Goal: Task Accomplishment & Management: Use online tool/utility

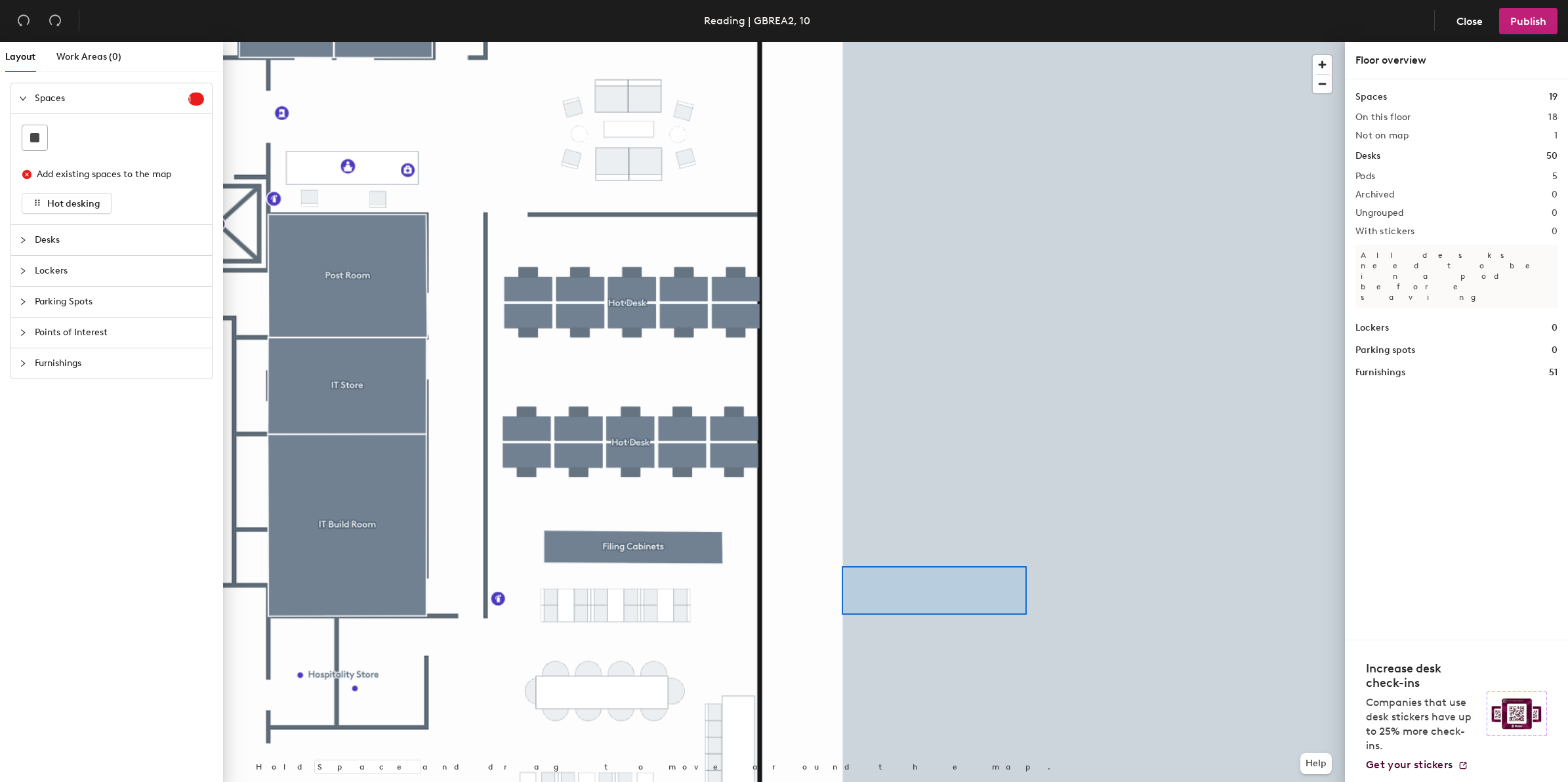
click at [975, 42] on div at bounding box center [784, 42] width 1122 height 0
click at [1390, 437] on div "Layout Work Areas (0) Spaces 1 Add existing spaces to the map Hot desking Desks…" at bounding box center [784, 415] width 1568 height 745
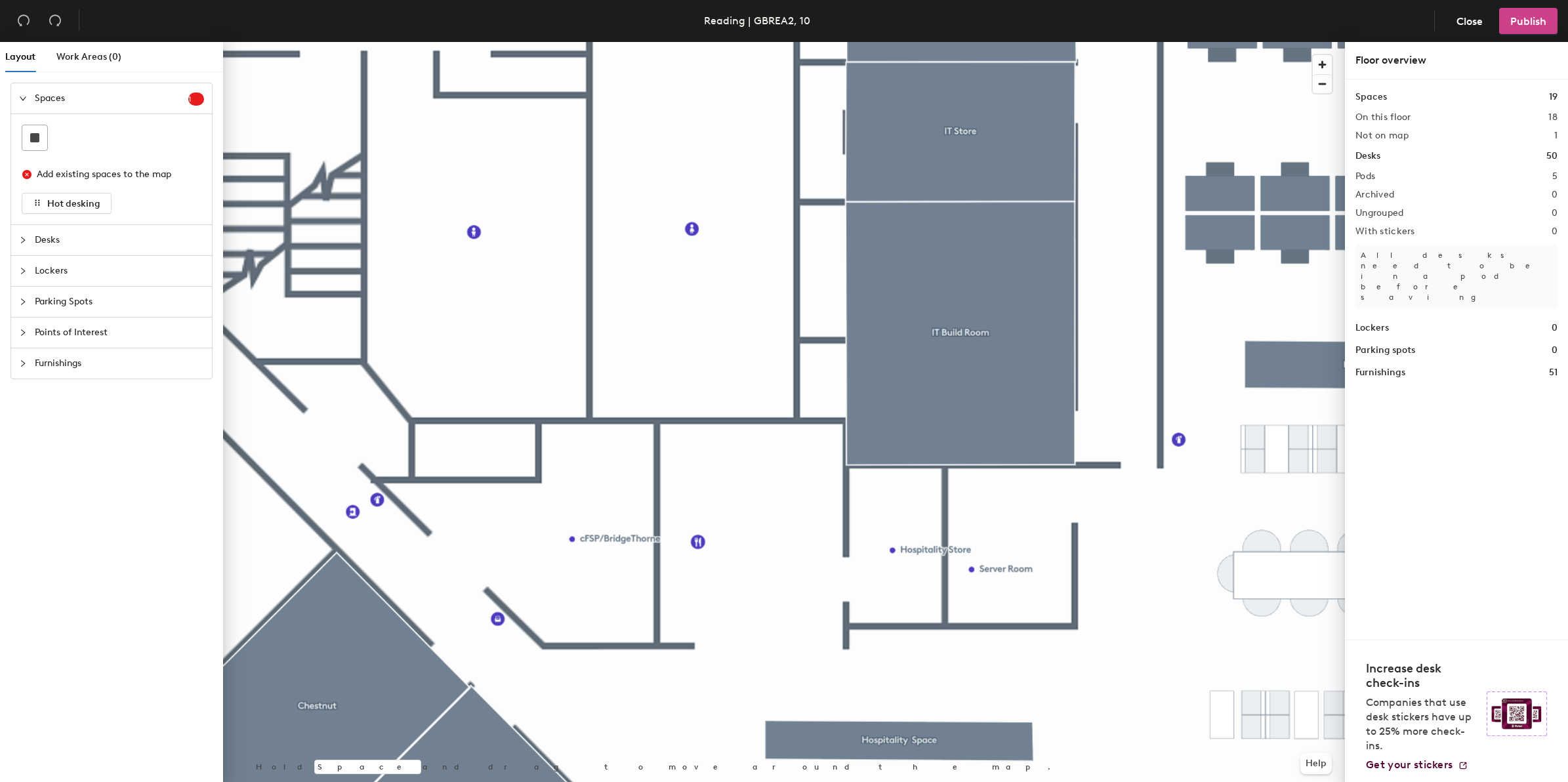
click at [1533, 20] on span "Publish" at bounding box center [1528, 21] width 36 height 12
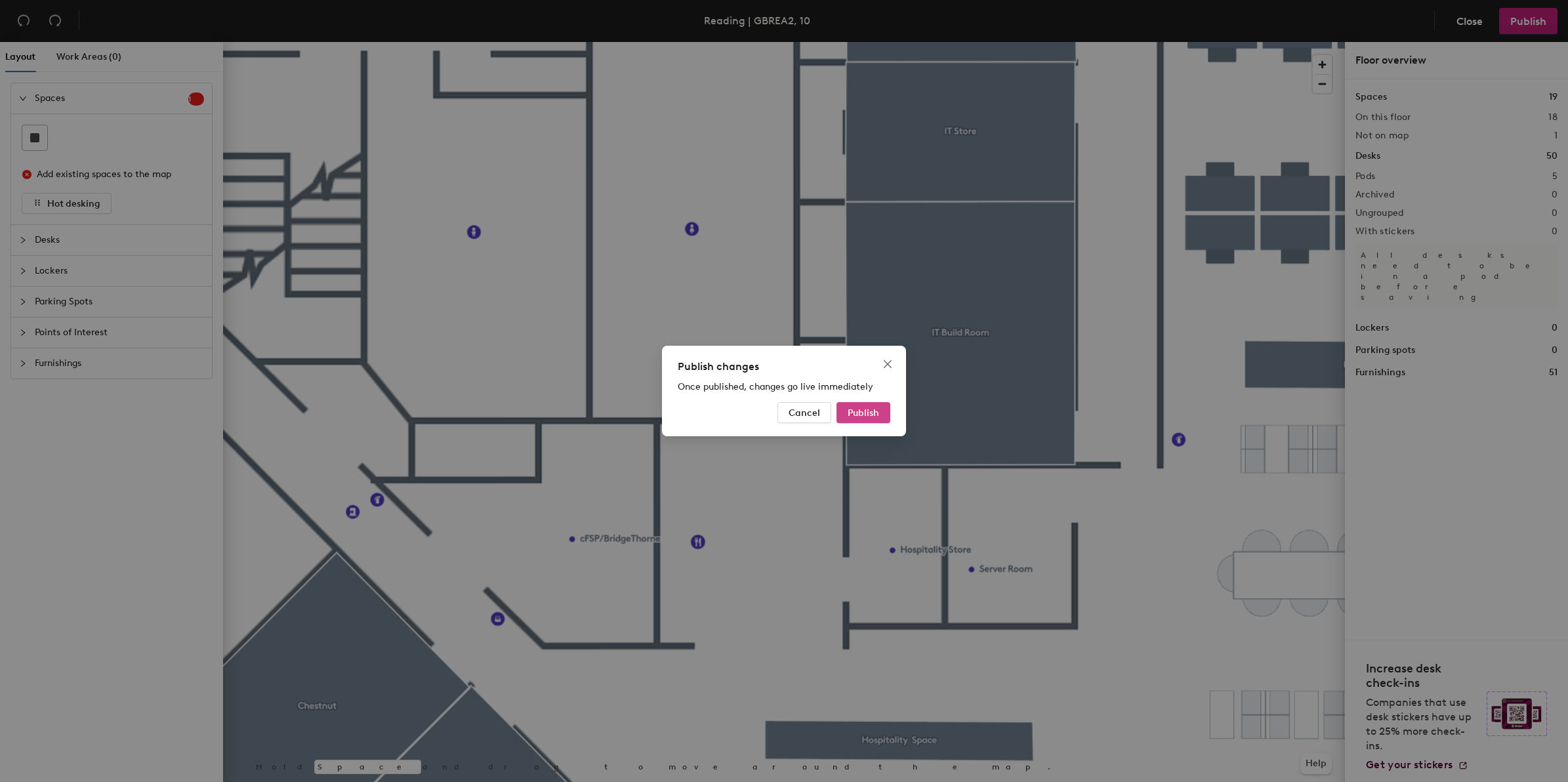
click at [876, 422] on div "Publish changes Once published, changes go live immediately Cancel Publish" at bounding box center [784, 391] width 244 height 90
click at [872, 407] on span "Publish" at bounding box center [863, 413] width 32 height 11
